Goal: Information Seeking & Learning: Find specific fact

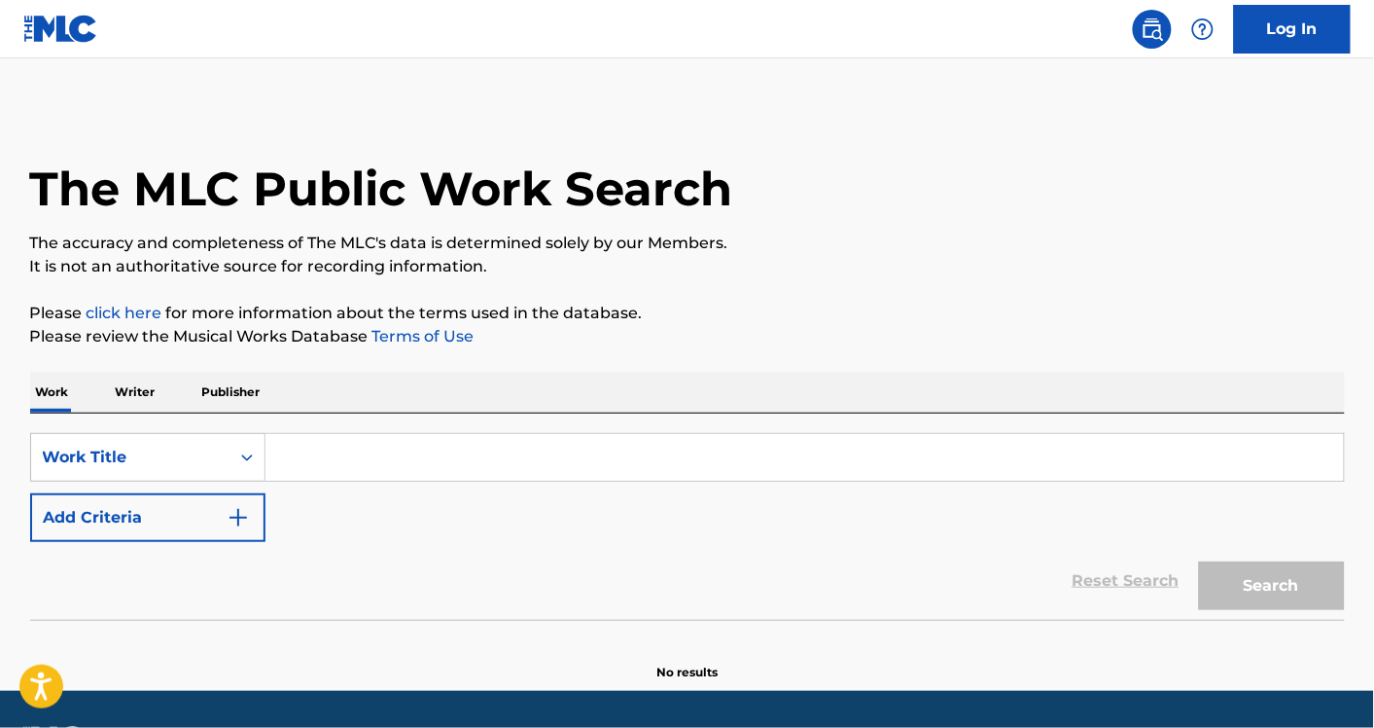
click at [167, 503] on button "Add Criteria" at bounding box center [147, 517] width 235 height 49
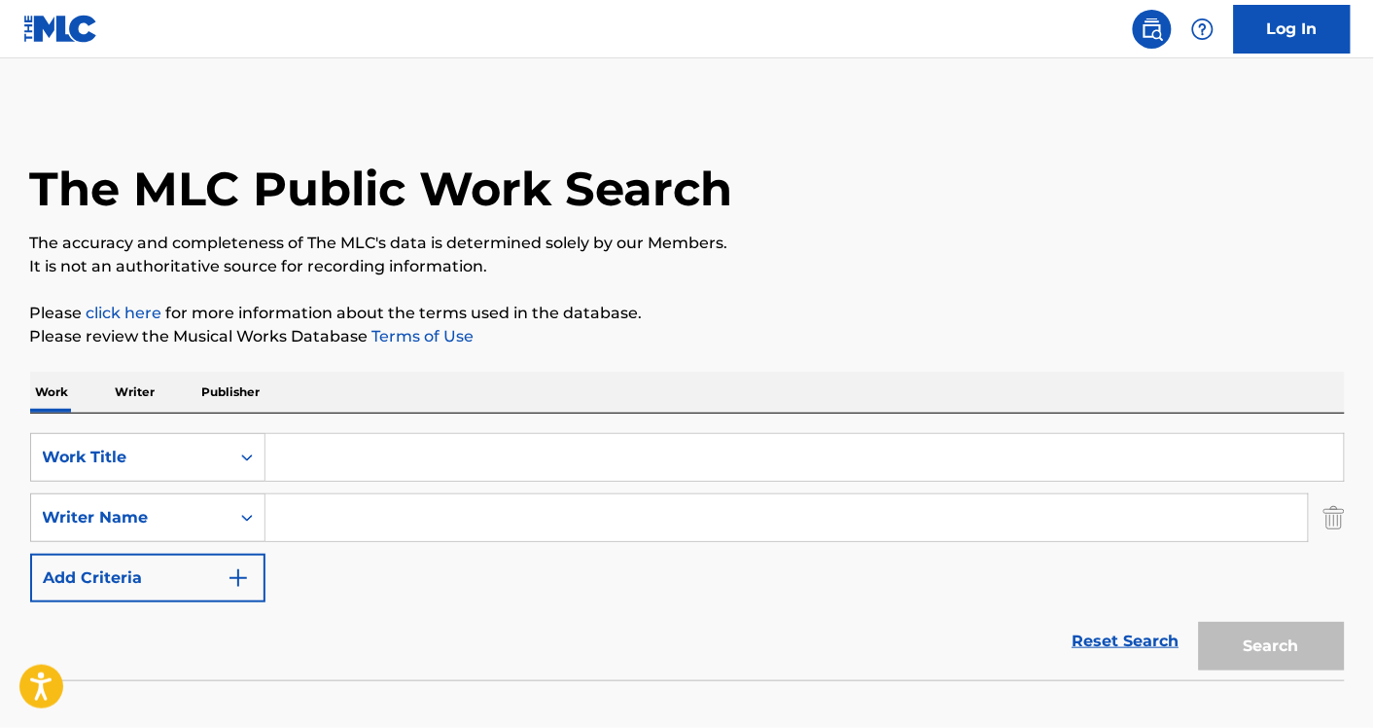
click at [298, 445] on input "Search Form" at bounding box center [805, 457] width 1079 height 47
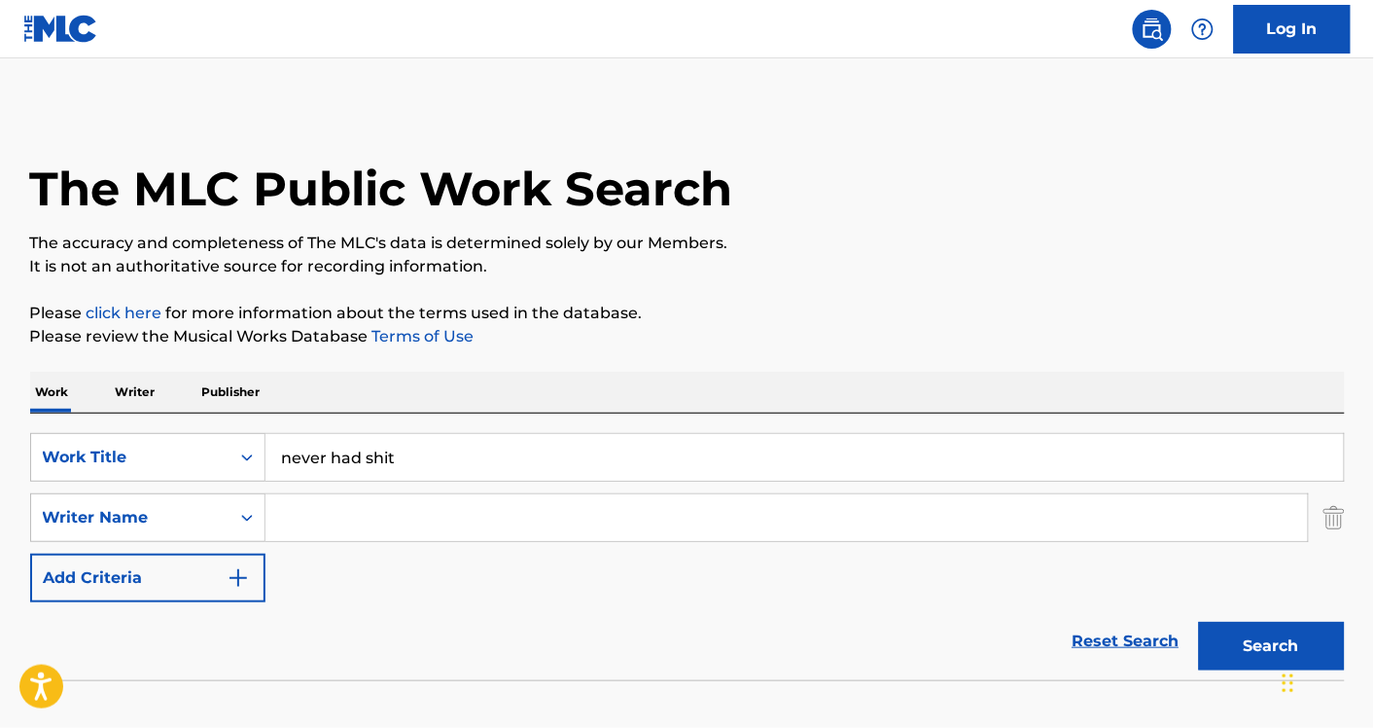
type input "never had shit"
click at [348, 542] on div "SearchWithCriteriaa75138e3-0cd8-48fb-8d0a-90a755edb34e Work Title never had shi…" at bounding box center [687, 517] width 1315 height 169
click at [318, 508] on input "Search Form" at bounding box center [787, 517] width 1043 height 47
type input "[PERSON_NAME]"
click at [441, 444] on input "never had shit" at bounding box center [805, 457] width 1079 height 47
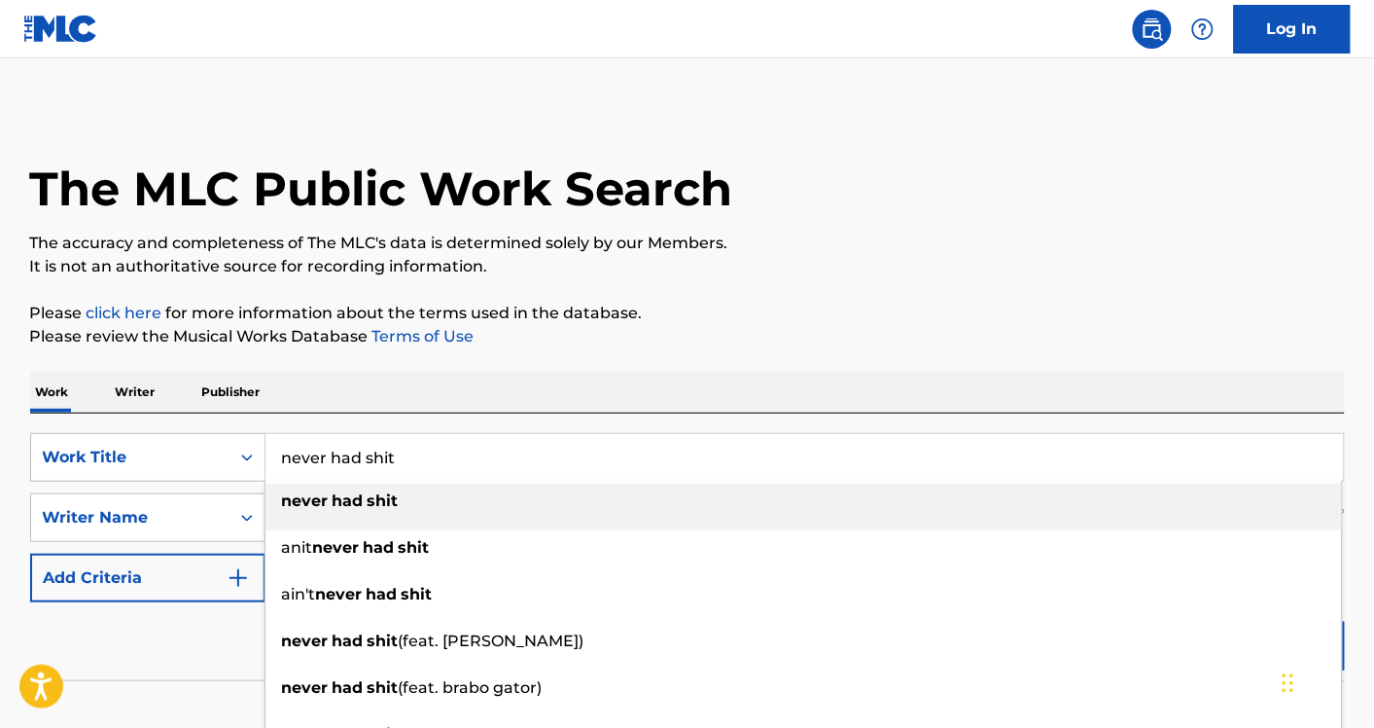
click at [441, 444] on input "never had shit" at bounding box center [805, 457] width 1079 height 47
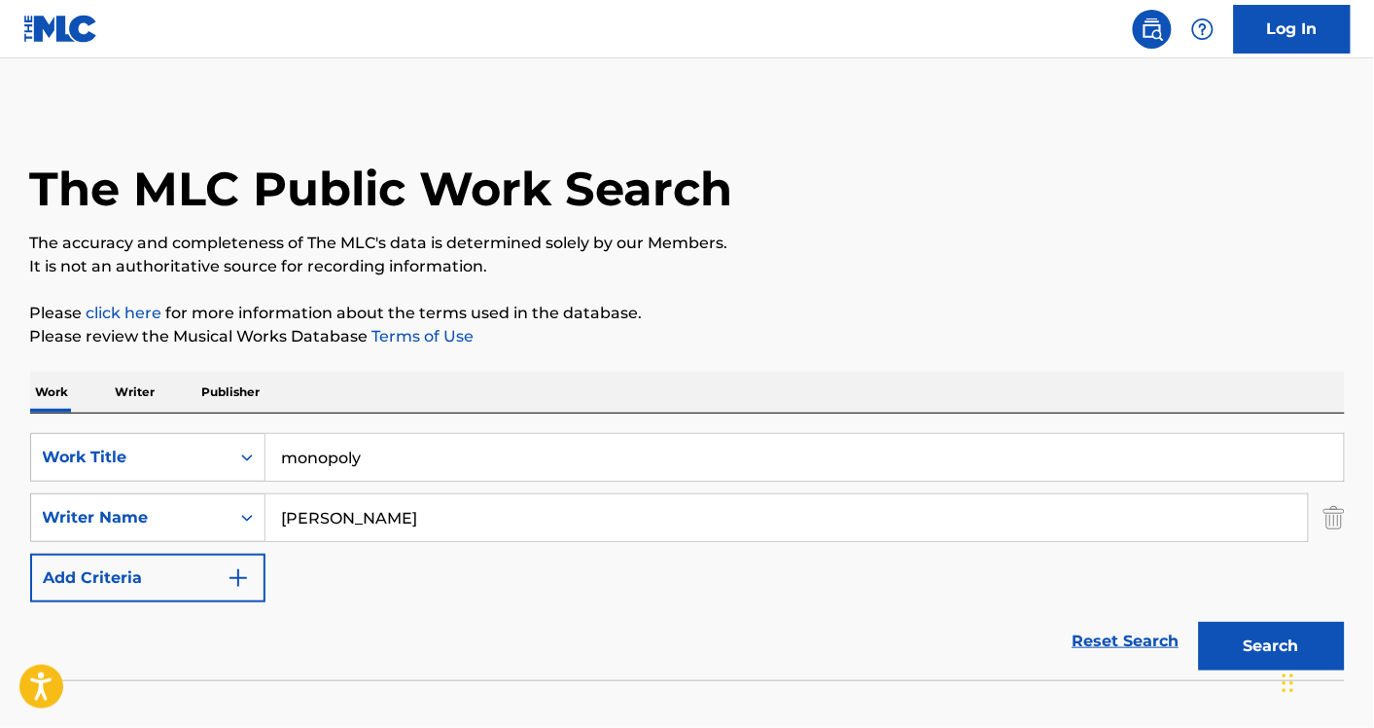
type input "monopoly"
click at [1199, 622] on button "Search" at bounding box center [1272, 646] width 146 height 49
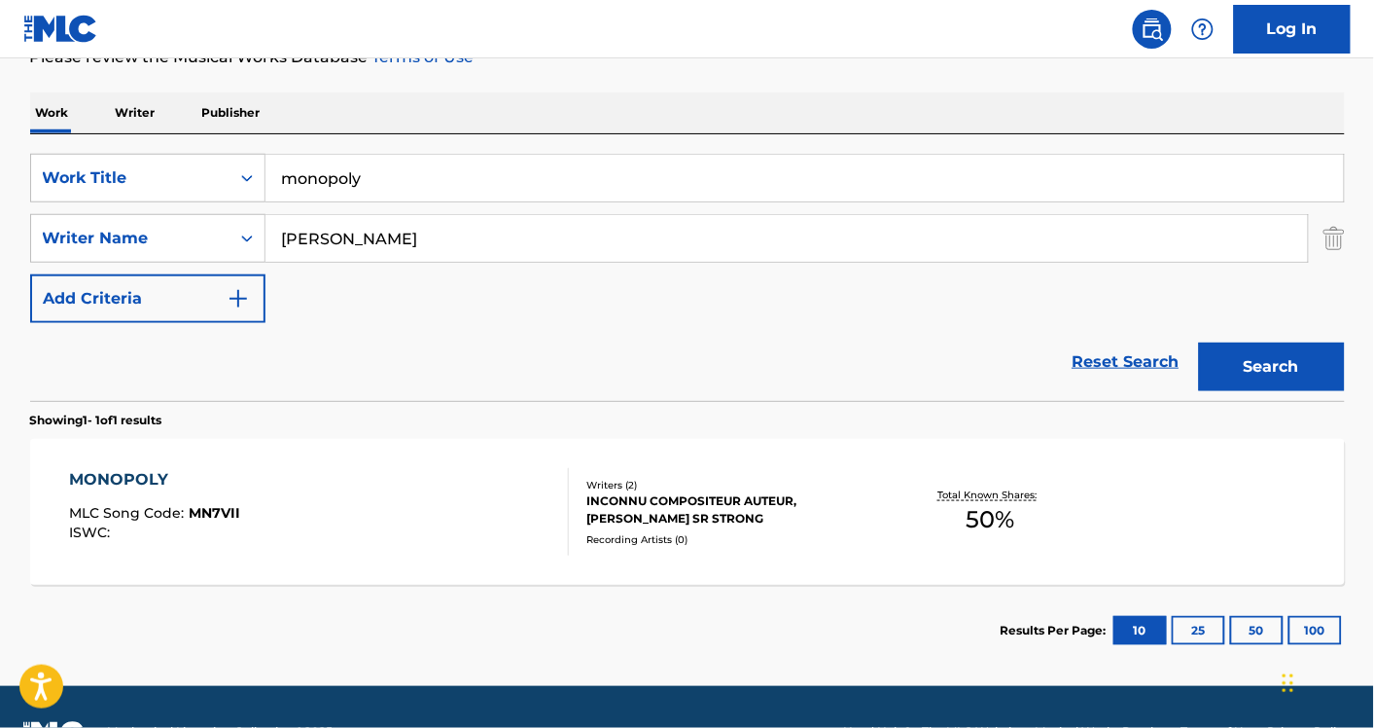
scroll to position [282, 0]
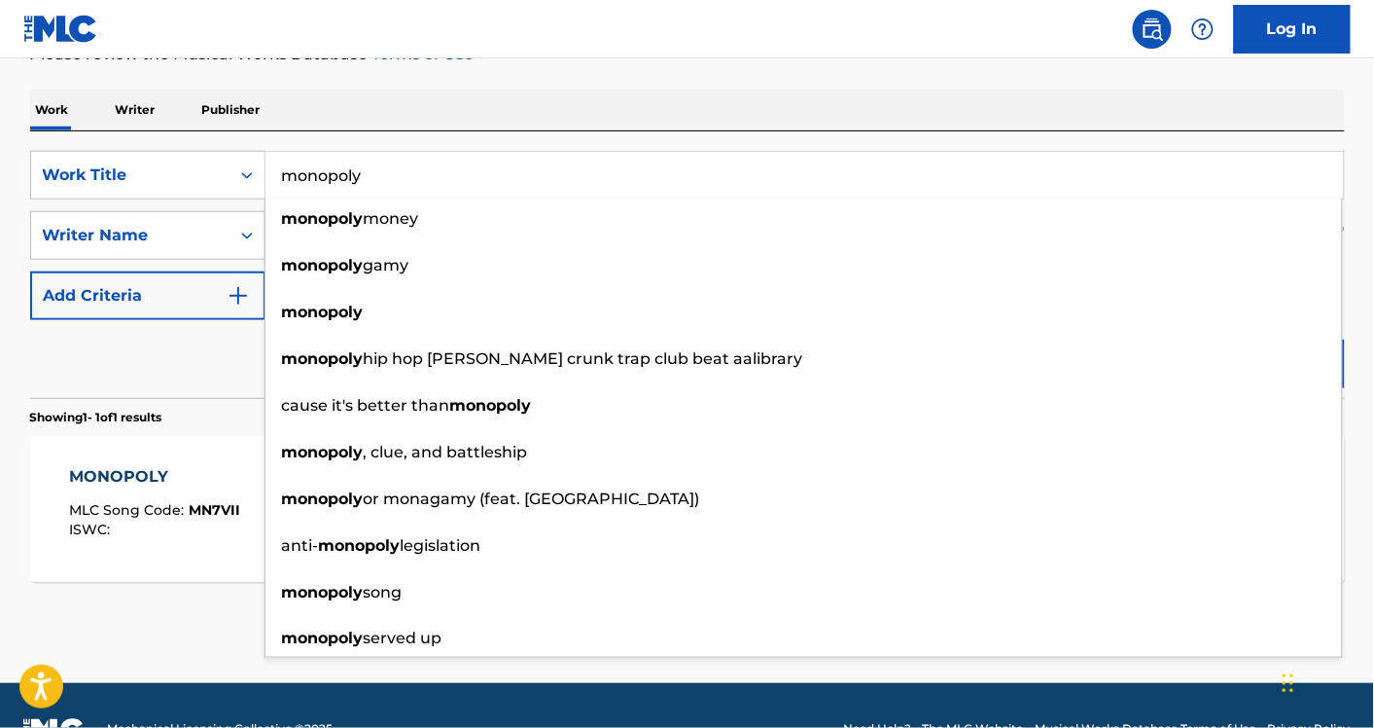
click at [160, 546] on div "MONOPOLY MLC Song Code : MN7VII ISWC :" at bounding box center [154, 509] width 171 height 88
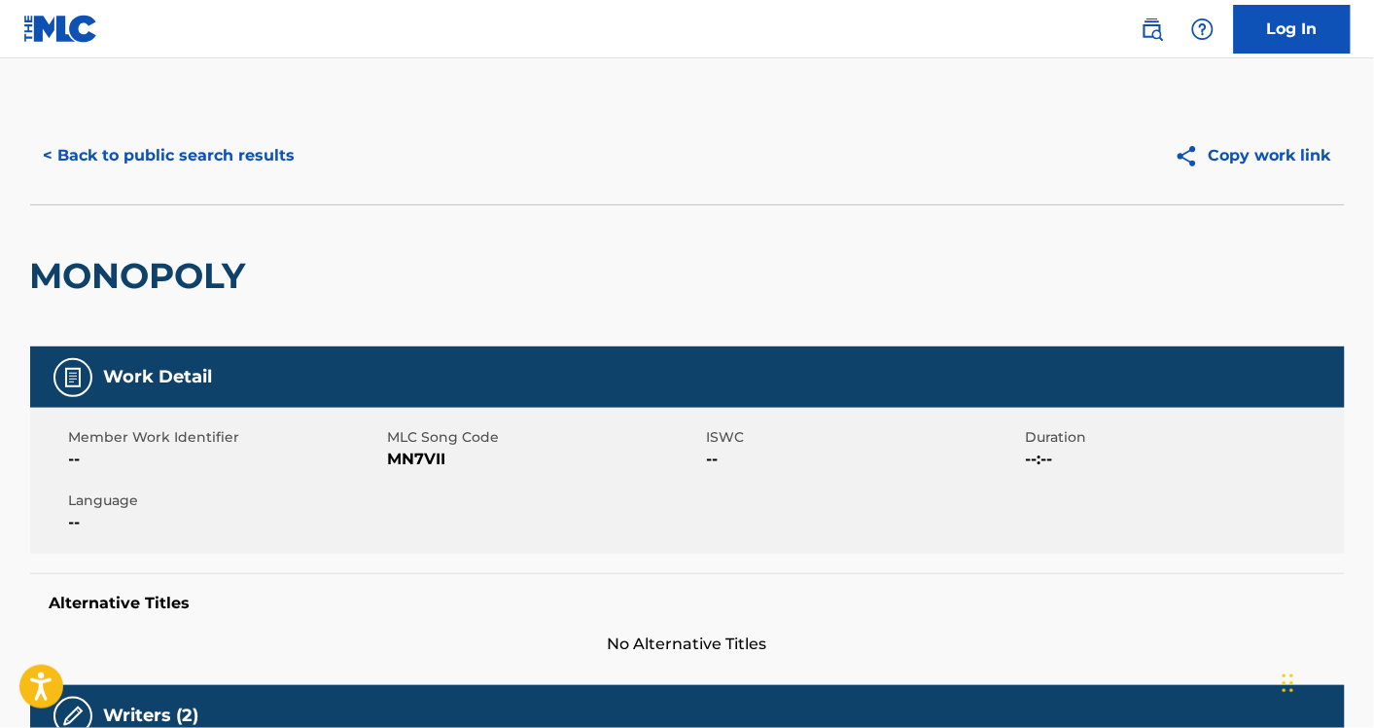
click at [410, 464] on span "MN7VII" at bounding box center [545, 458] width 314 height 23
copy span "MN7VII"
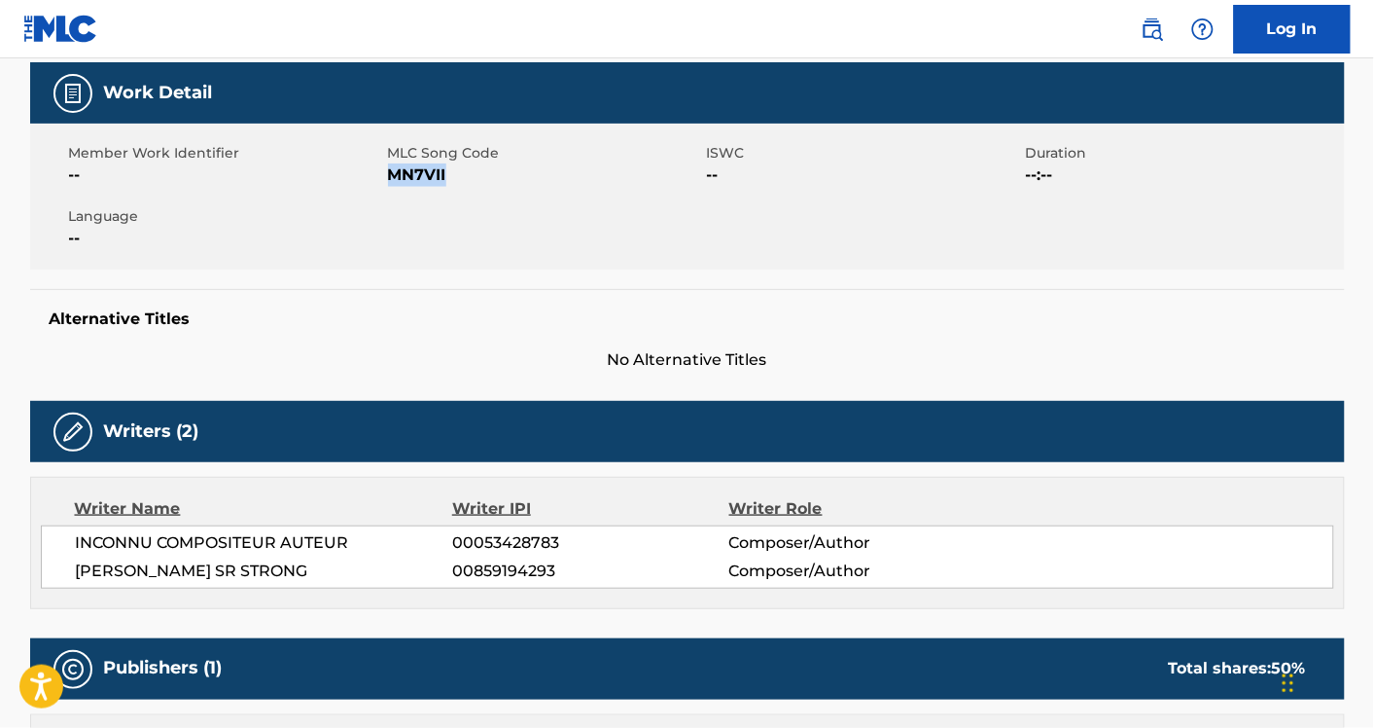
scroll to position [125, 0]
